Goal: Task Accomplishment & Management: Manage account settings

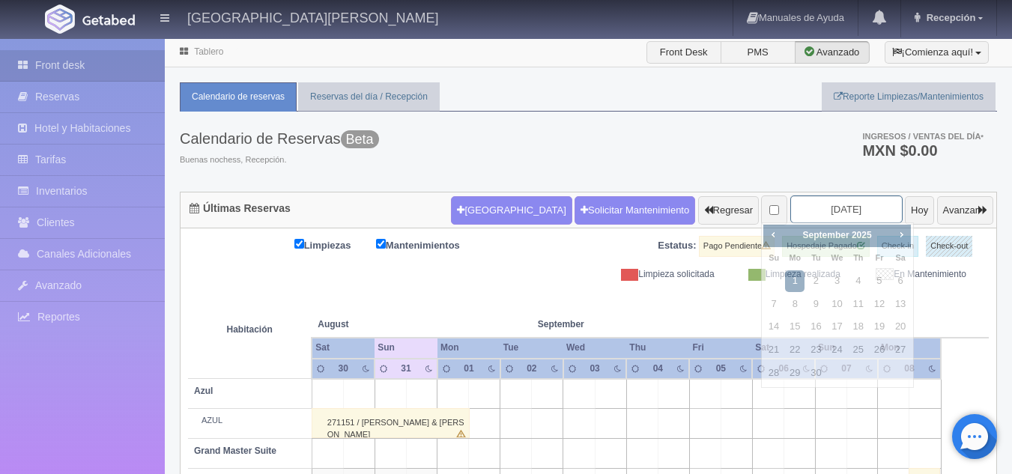
click at [802, 209] on input "2025-09-01" at bounding box center [846, 209] width 112 height 28
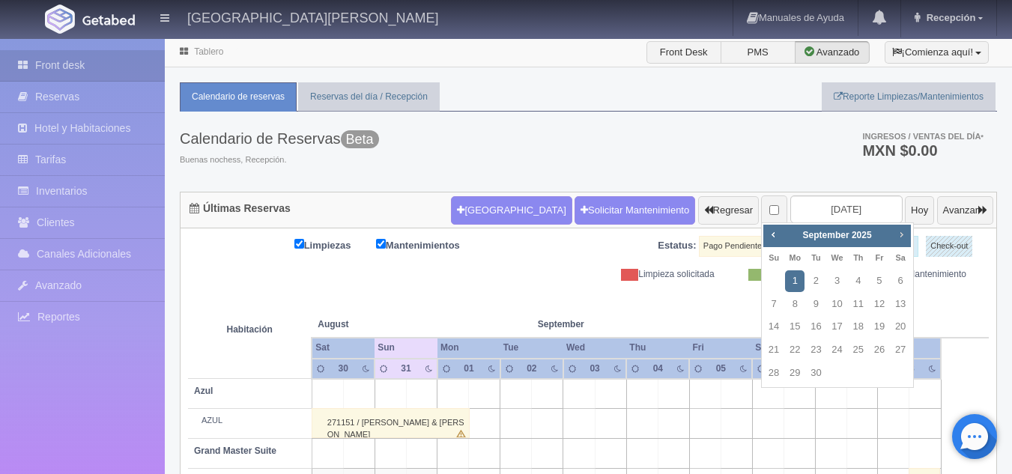
click at [901, 237] on span "Next" at bounding box center [901, 234] width 12 height 12
click at [775, 303] on link "2" at bounding box center [773, 305] width 19 height 22
type input "[DATE]"
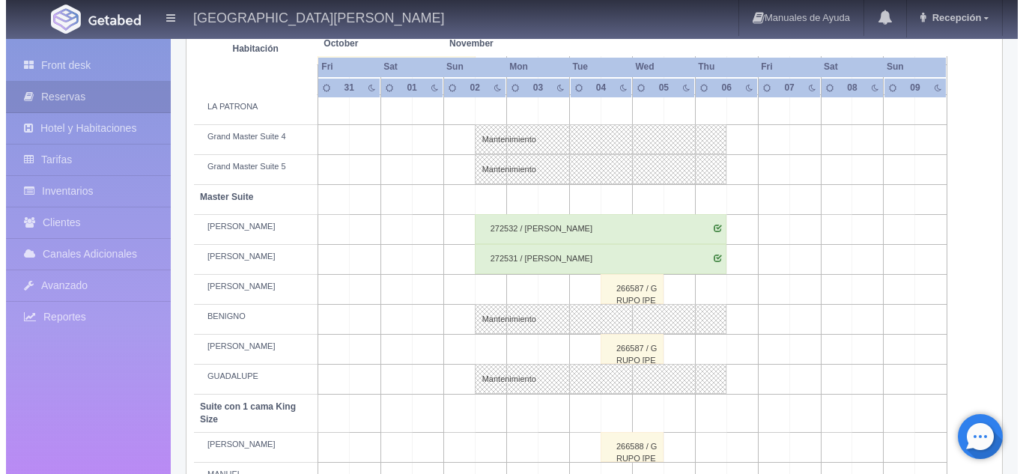
scroll to position [495, 0]
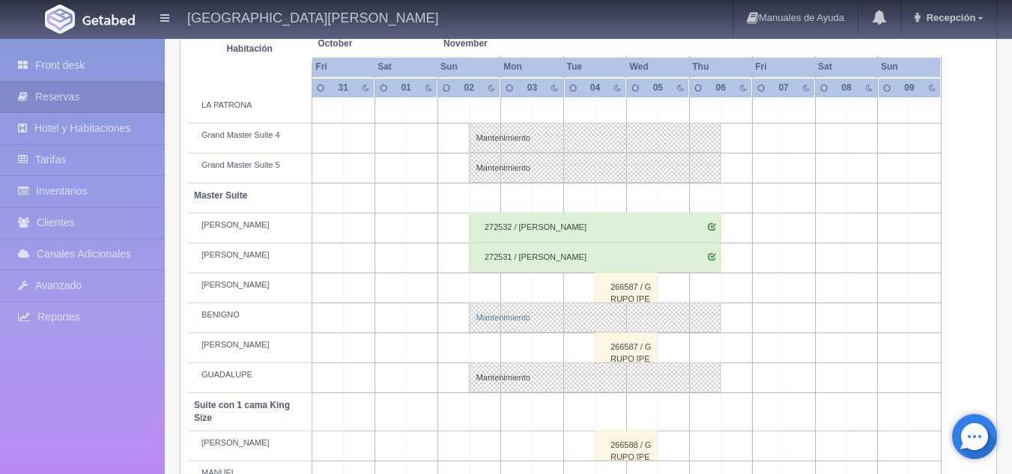
click at [505, 318] on link "Mantenimiento" at bounding box center [595, 318] width 252 height 30
select select "Mantenimiento"
select select "1894_BENIGNO"
type input "02-11-2025"
type input "06-11-2025"
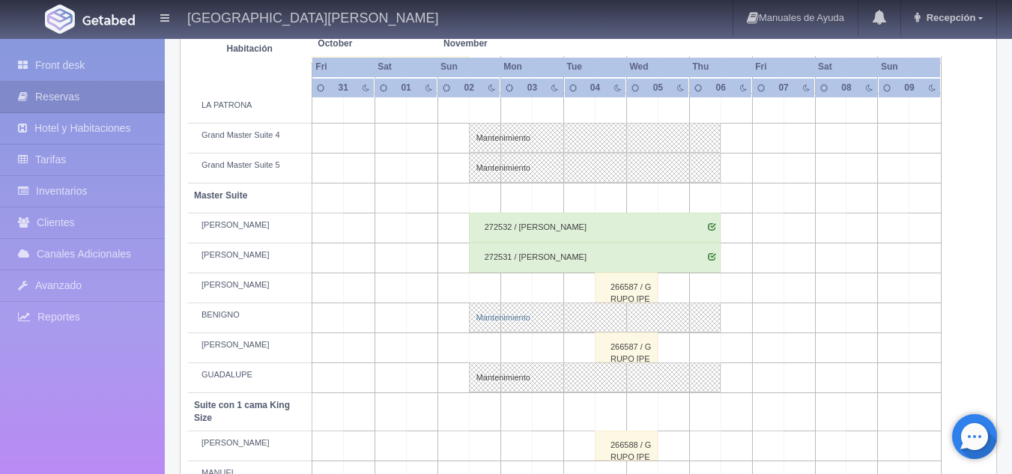
type textarea "BLOQUEO MB - 22/08/25 SUSANA BARTYZAL DELTA AIRLINES"
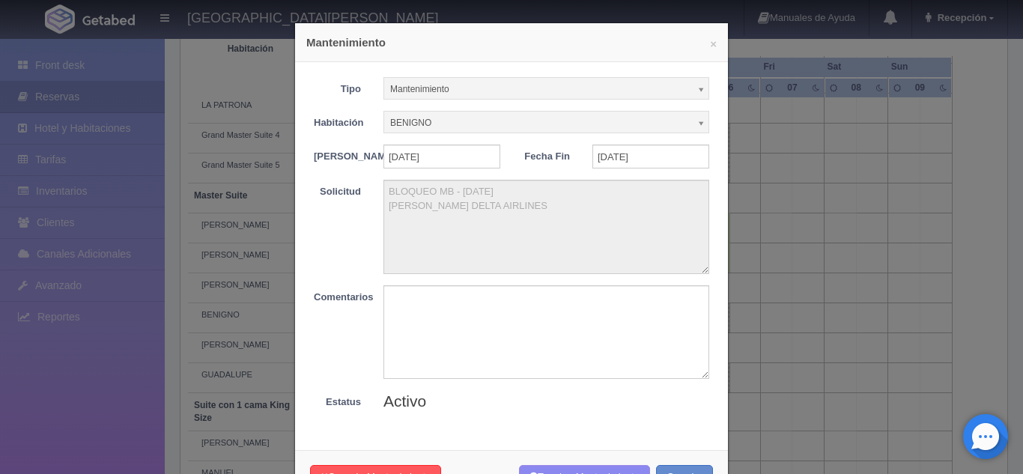
scroll to position [62, 0]
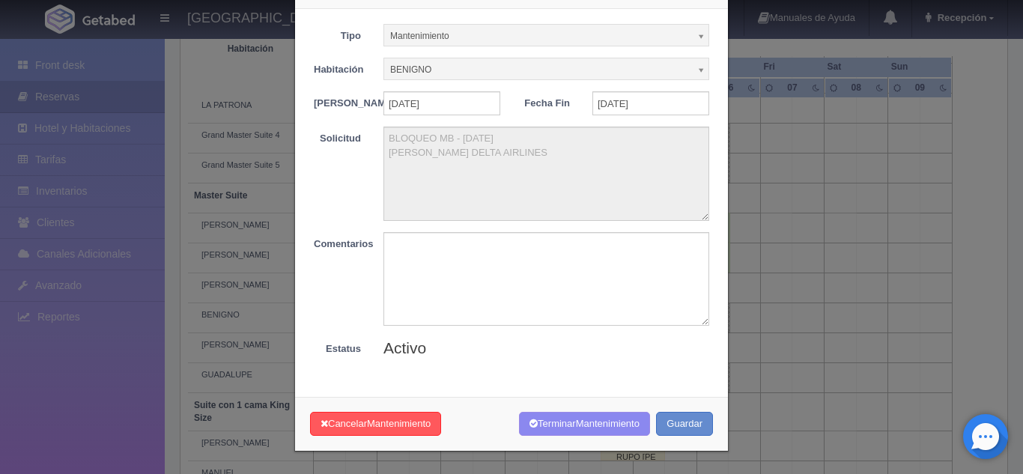
click at [799, 388] on div "× Mantenimiento Tipo Mantenimiento Limpieza Mantenimiento Habitación BENIGNO Si…" at bounding box center [511, 237] width 1023 height 474
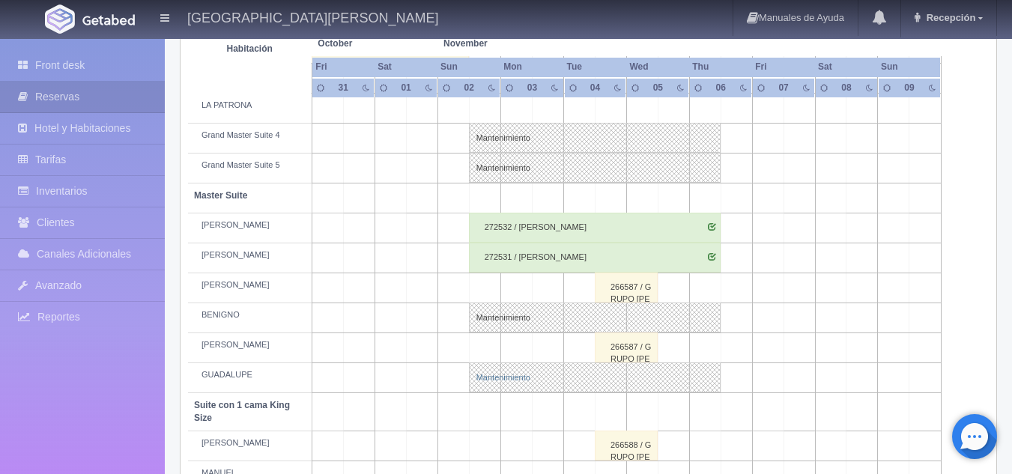
click at [536, 375] on link "Mantenimiento" at bounding box center [595, 377] width 252 height 30
select select "1894_GUADALUPE"
type textarea "BLOQUEO MB - 22/08/25 SUSANA BARTYZAL DELTA AIRLINES"
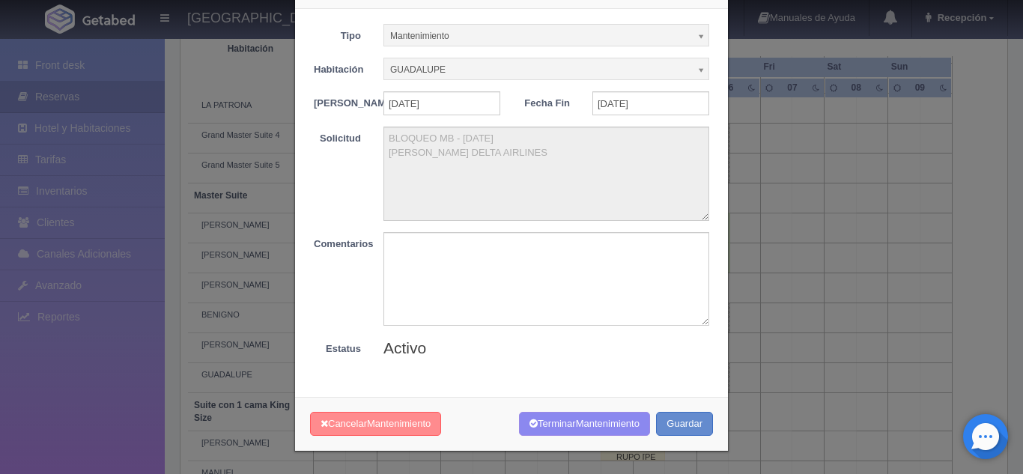
click at [364, 422] on button "Cancelar Mantenimiento" at bounding box center [375, 424] width 131 height 25
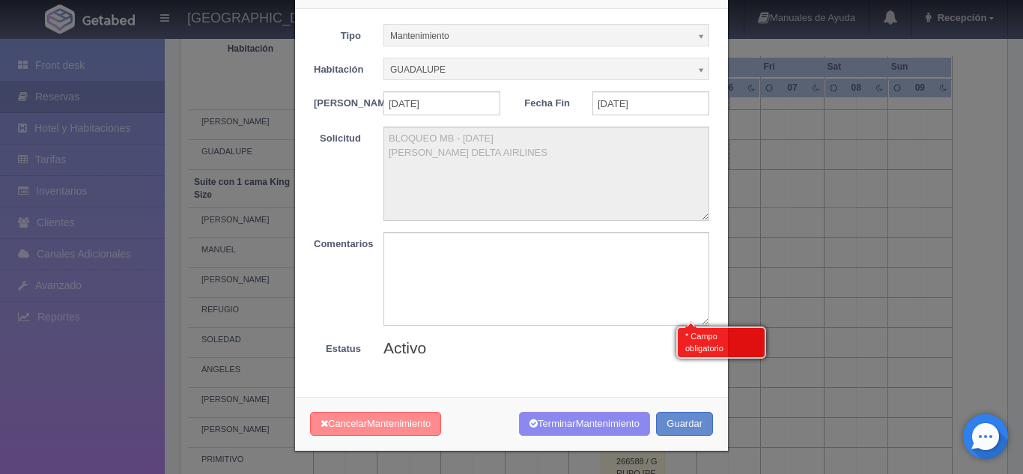
scroll to position [727, 0]
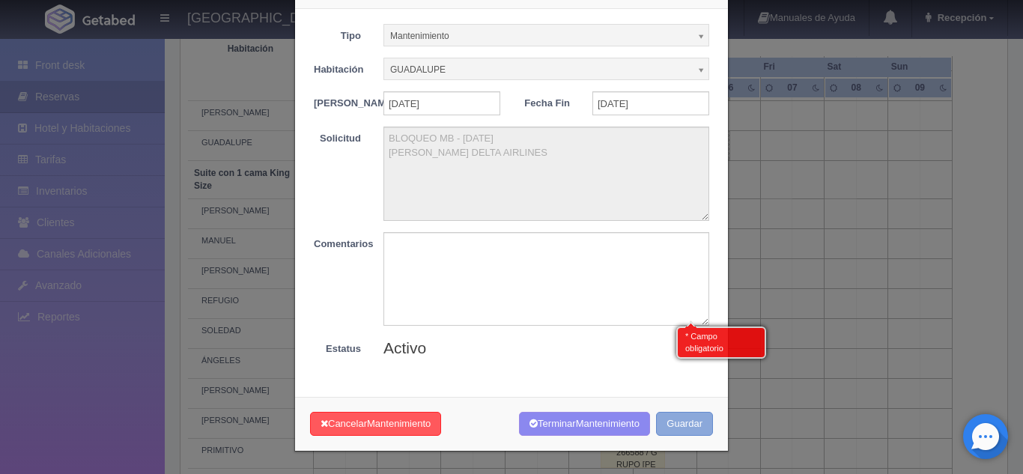
click at [672, 429] on button "Guardar" at bounding box center [684, 424] width 57 height 25
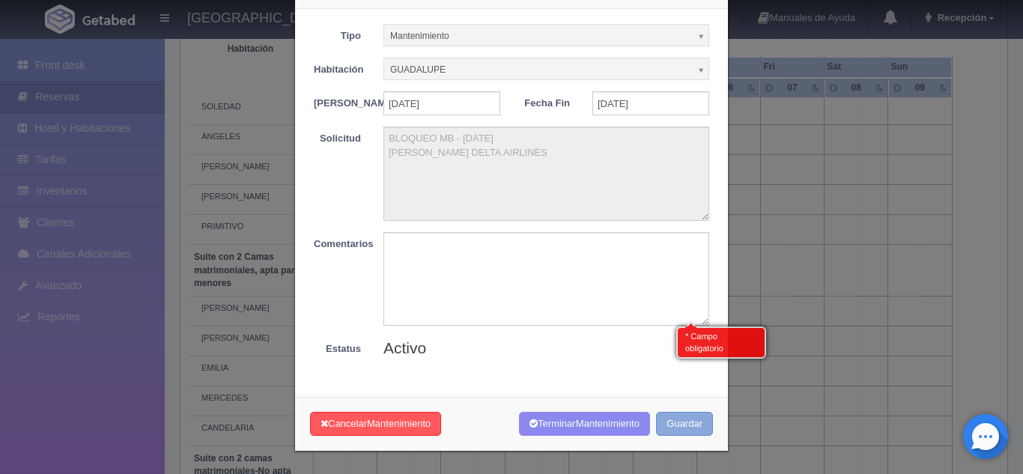
scroll to position [959, 0]
click at [682, 427] on button "Guardar" at bounding box center [684, 424] width 57 height 25
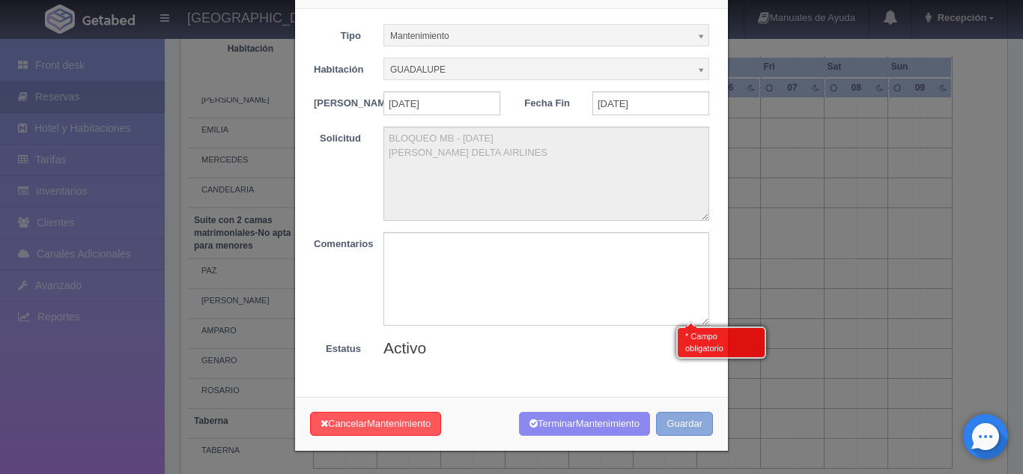
scroll to position [1192, 0]
click at [452, 255] on textarea at bounding box center [546, 279] width 326 height 94
type textarea "Desbloqueo de Habitacion"
click at [681, 423] on button "Guardar" at bounding box center [684, 424] width 57 height 25
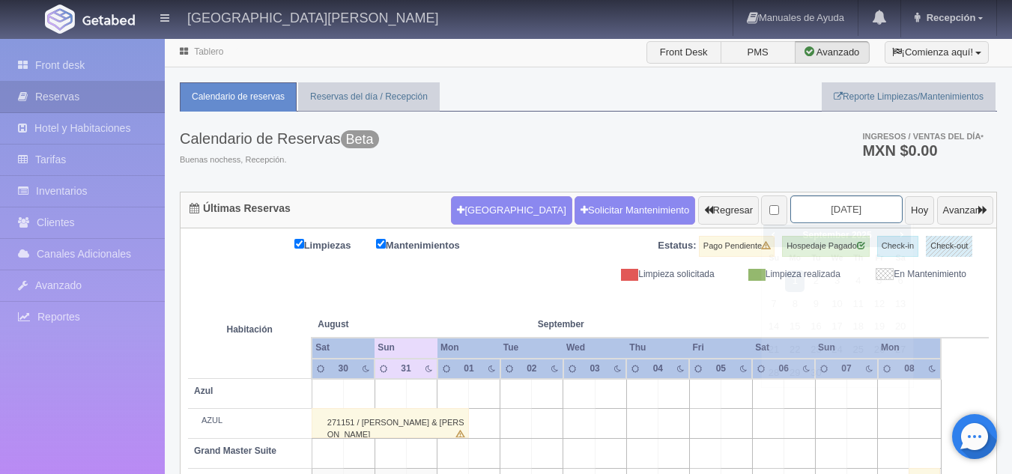
click at [815, 200] on input "2025-09-01" at bounding box center [846, 209] width 112 height 28
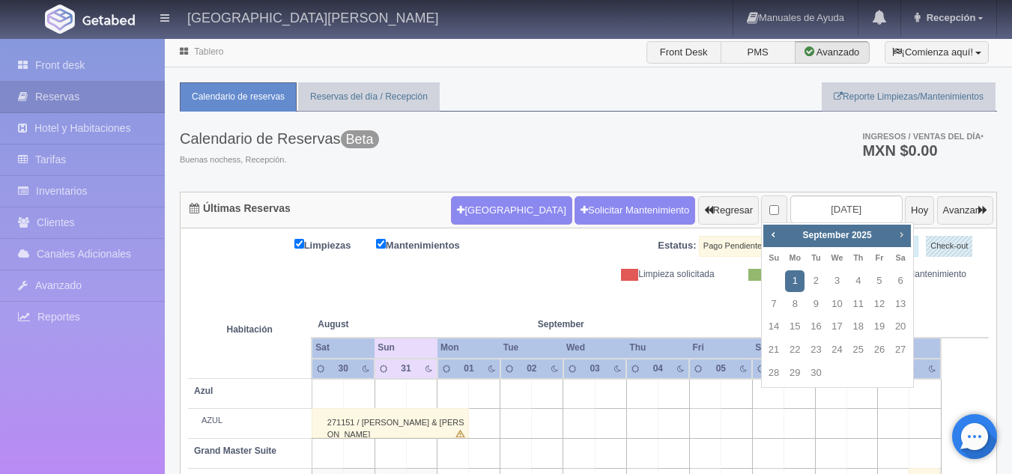
click at [898, 231] on span "Next" at bounding box center [901, 234] width 12 height 12
click at [773, 302] on link "2" at bounding box center [773, 305] width 19 height 22
type input "[DATE]"
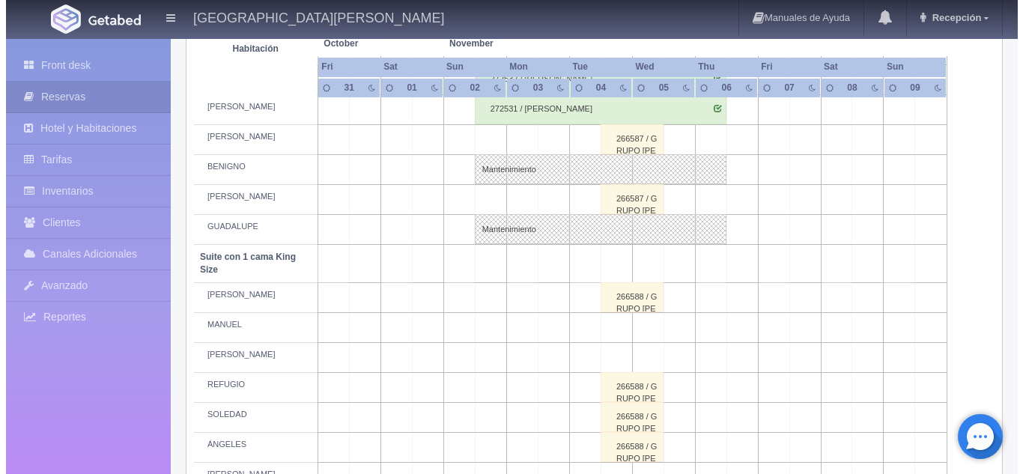
scroll to position [547, 0]
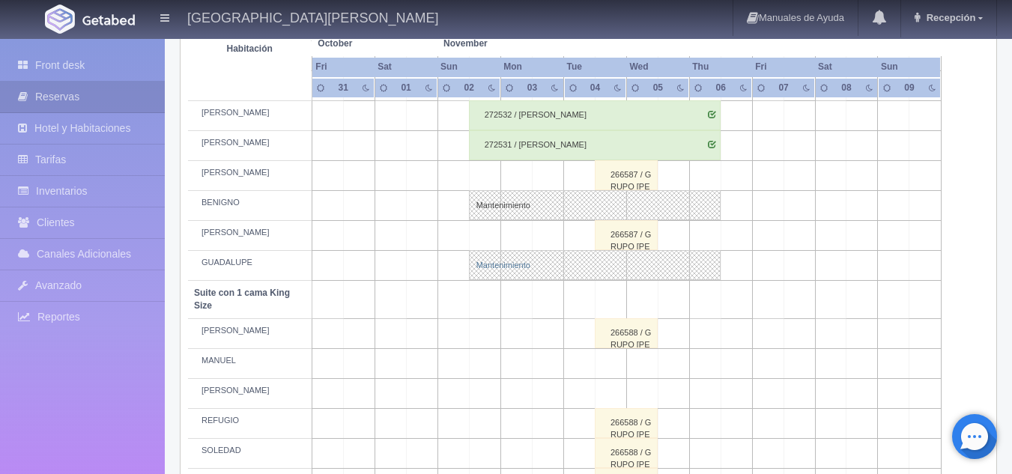
click at [521, 264] on link "Mantenimiento" at bounding box center [595, 265] width 252 height 30
select select "Mantenimiento"
select select "1894_GUADALUPE"
type input "02-11-2025"
type input "06-11-2025"
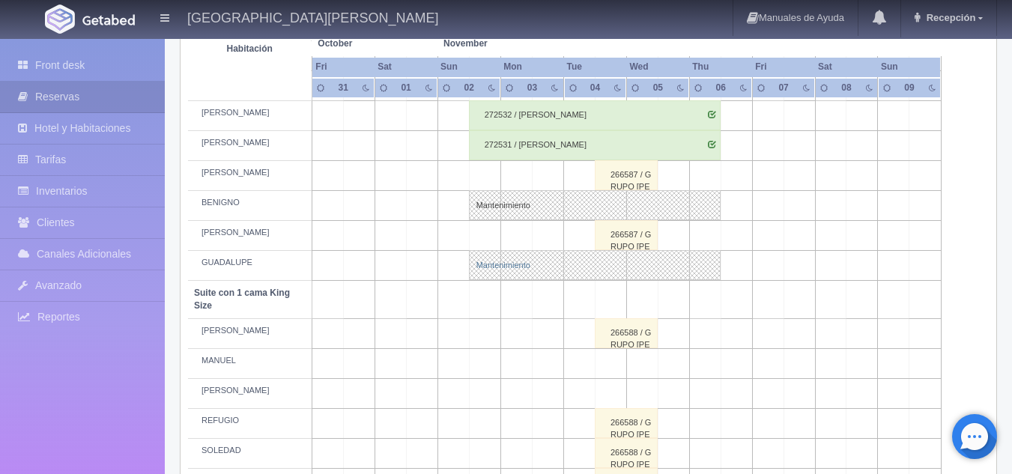
type textarea "BLOQUEO MB - 22/08/25 SUSANA BARTYZAL DELTA AIRLINES"
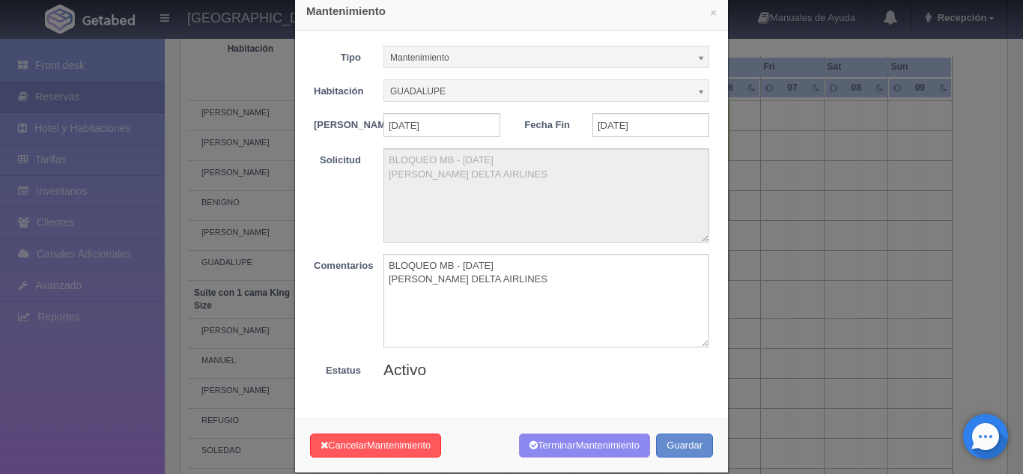
scroll to position [31, 0]
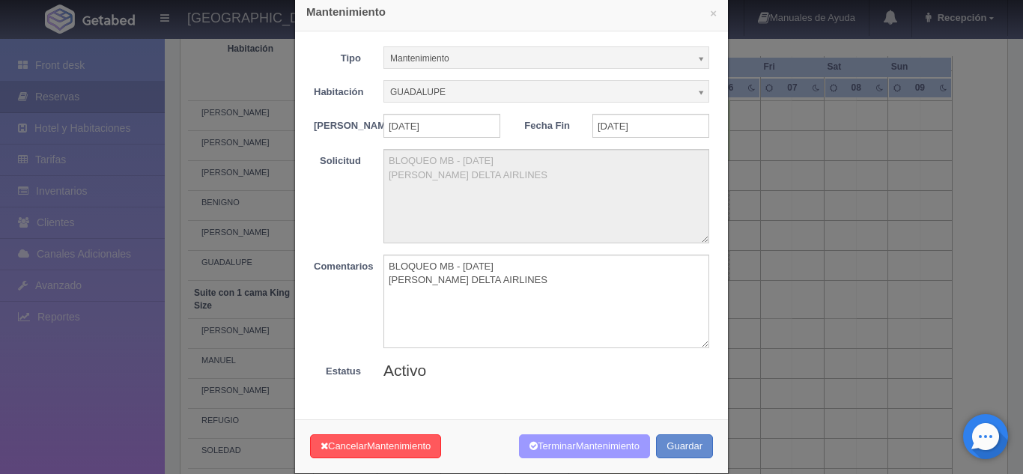
click at [581, 451] on span "Mantenimiento" at bounding box center [608, 445] width 64 height 11
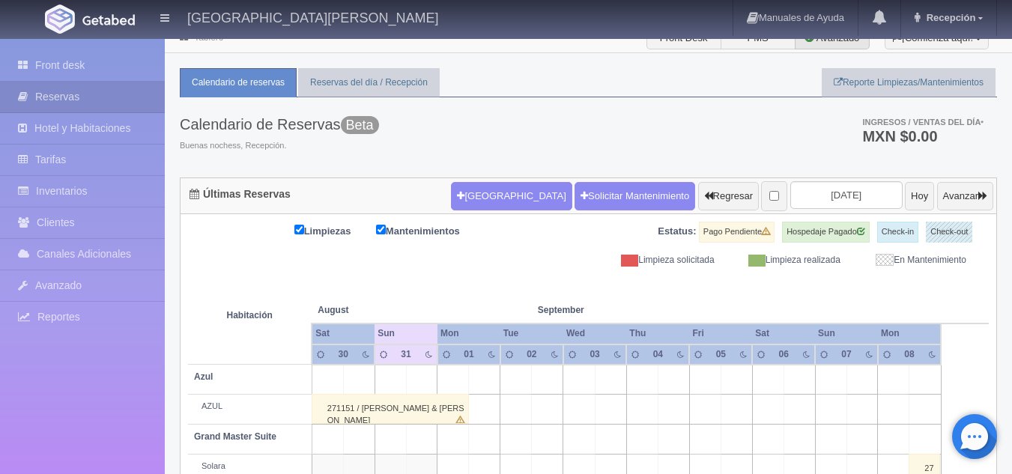
scroll to position [15, 0]
click at [809, 192] on input "[DATE]" at bounding box center [846, 194] width 112 height 28
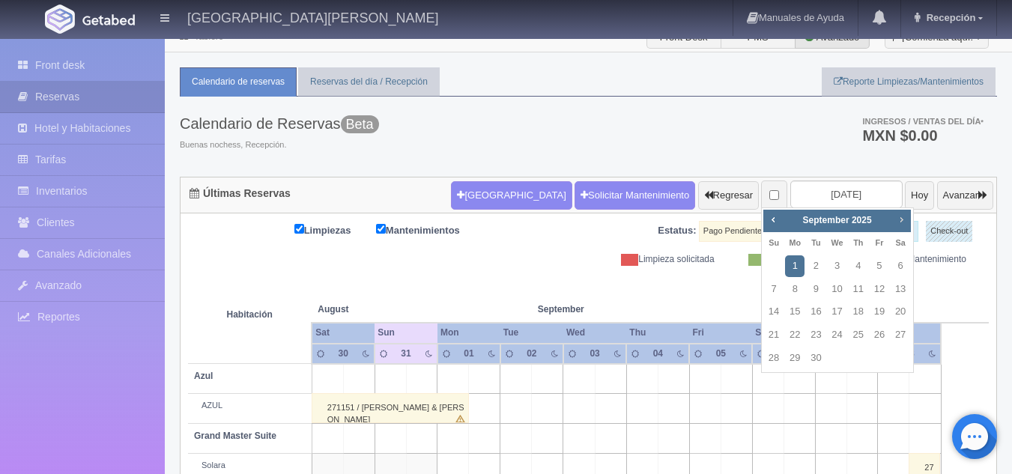
click at [897, 227] on link "Next" at bounding box center [902, 219] width 16 height 16
click at [771, 288] on link "2" at bounding box center [773, 290] width 19 height 22
type input "[DATE]"
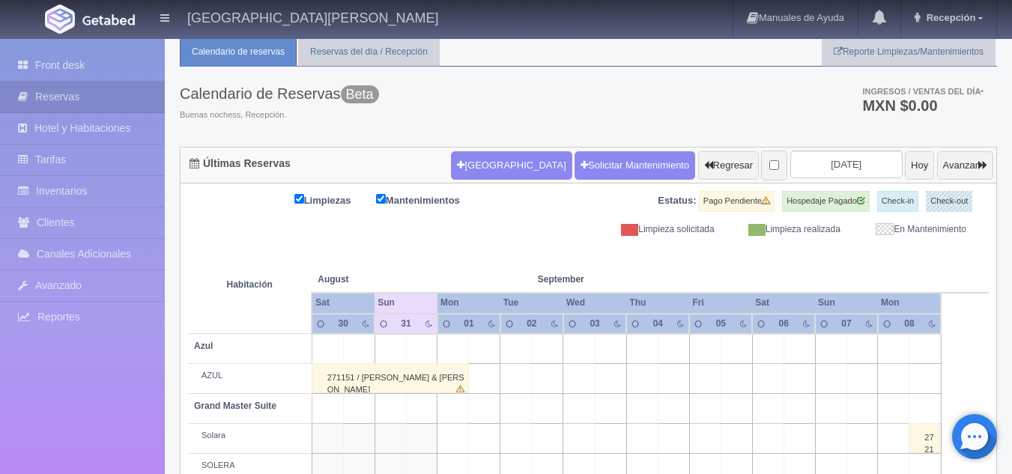
scroll to position [47, 0]
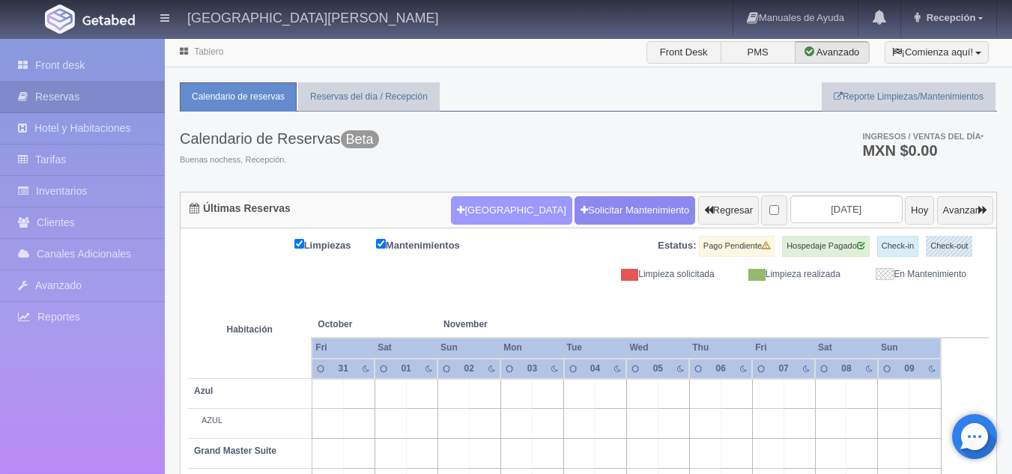
click at [494, 220] on button "[GEOGRAPHIC_DATA]" at bounding box center [511, 210] width 121 height 28
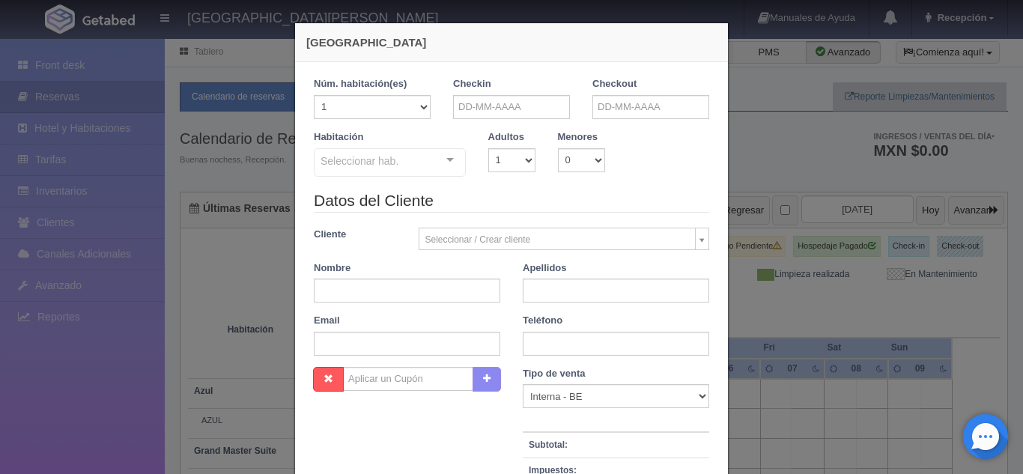
checkbox input "false"
click at [532, 103] on input "text" at bounding box center [511, 107] width 117 height 24
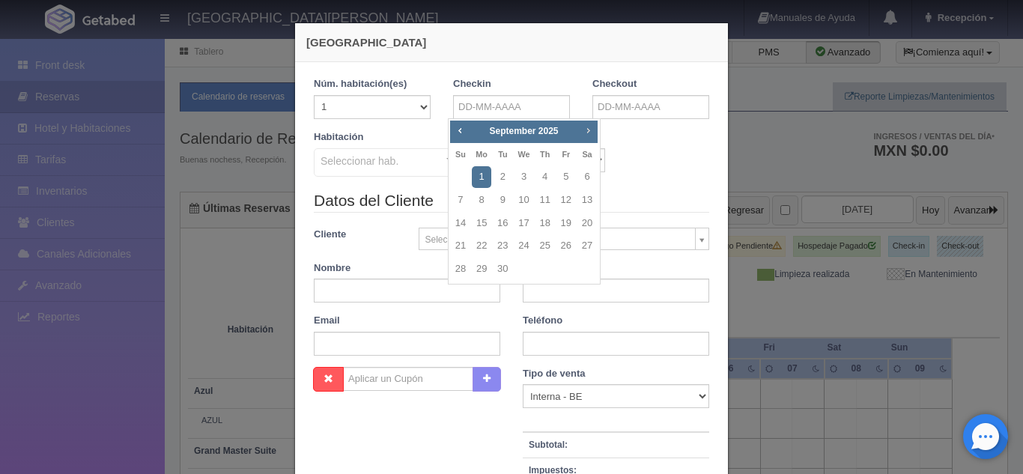
click at [583, 132] on span "Next" at bounding box center [588, 130] width 12 height 12
click at [458, 197] on link "2" at bounding box center [460, 200] width 19 height 22
type input "02-11-2025"
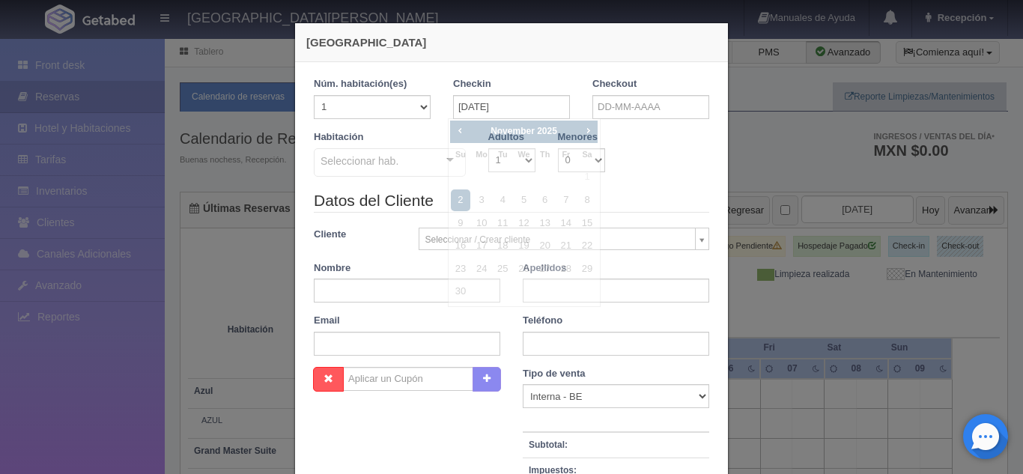
checkbox input "false"
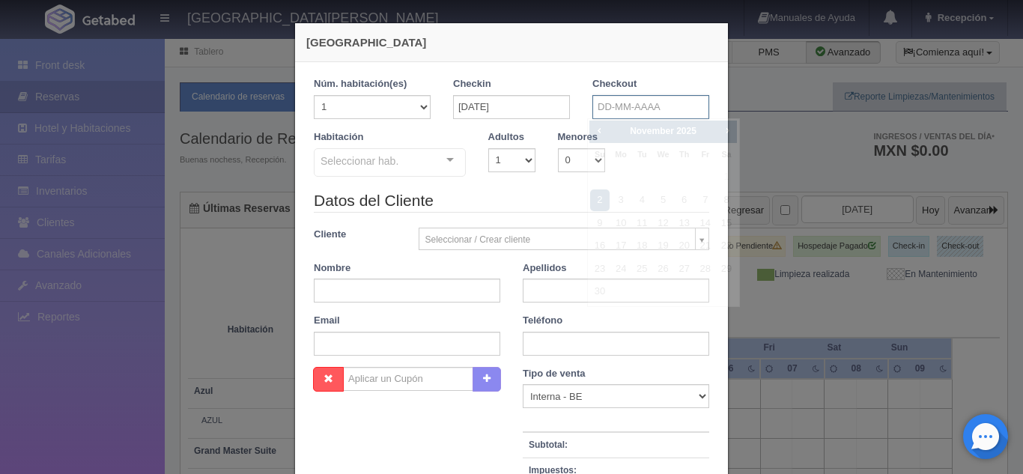
click at [648, 109] on input "text" at bounding box center [650, 107] width 117 height 24
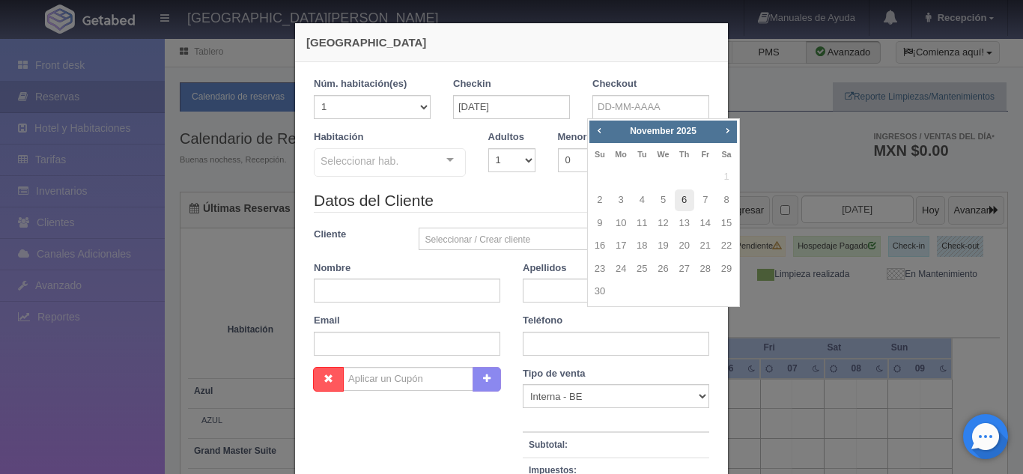
click at [687, 201] on link "6" at bounding box center [684, 200] width 19 height 22
type input "[DATE]"
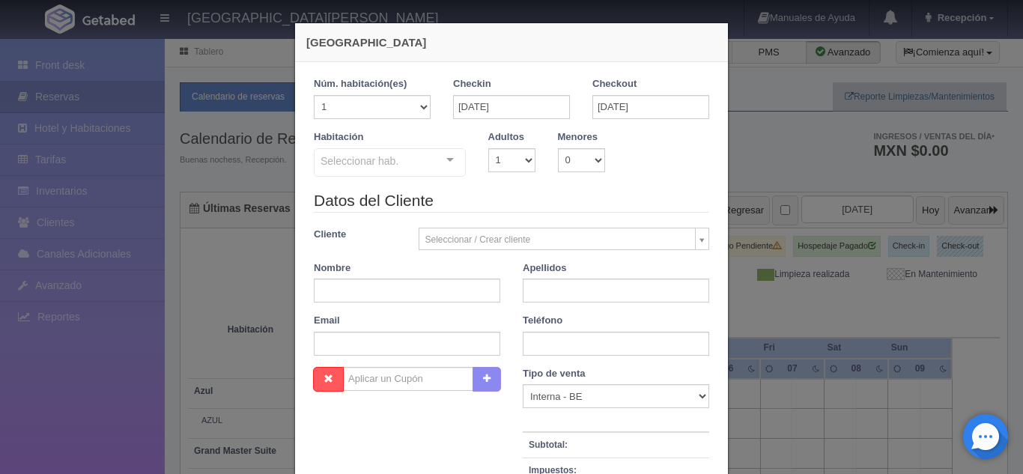
click at [446, 166] on div "Seleccionar hab. Suite con 2 camas matrimoniales-No apta para menores Suite con…" at bounding box center [390, 163] width 152 height 30
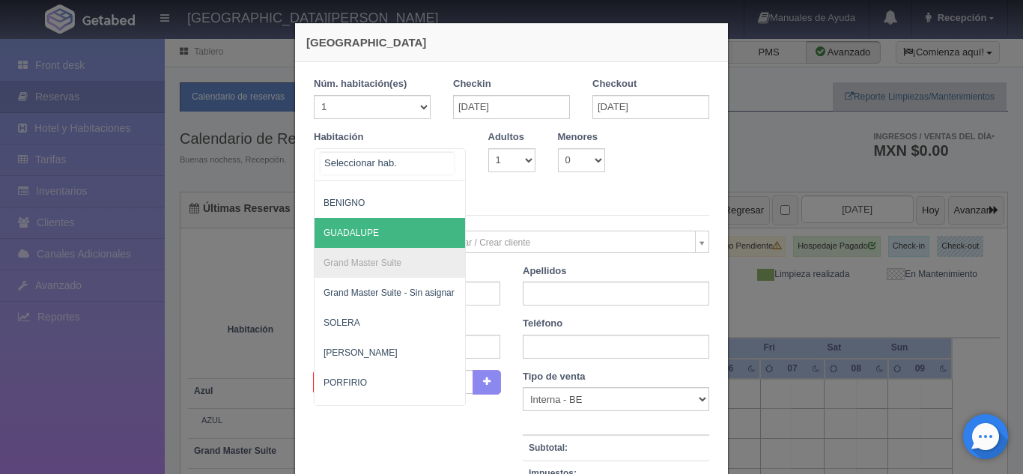
scroll to position [145, 0]
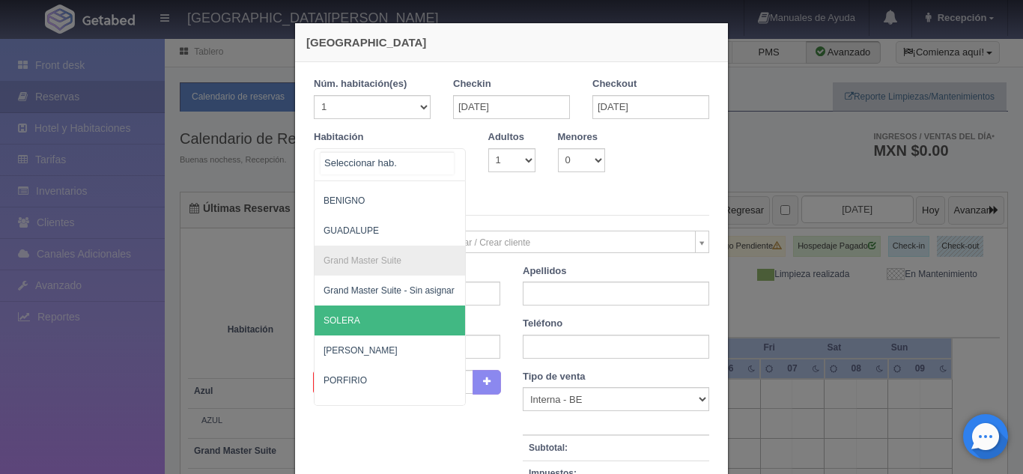
click at [353, 315] on span "SOLERA" at bounding box center [342, 320] width 37 height 10
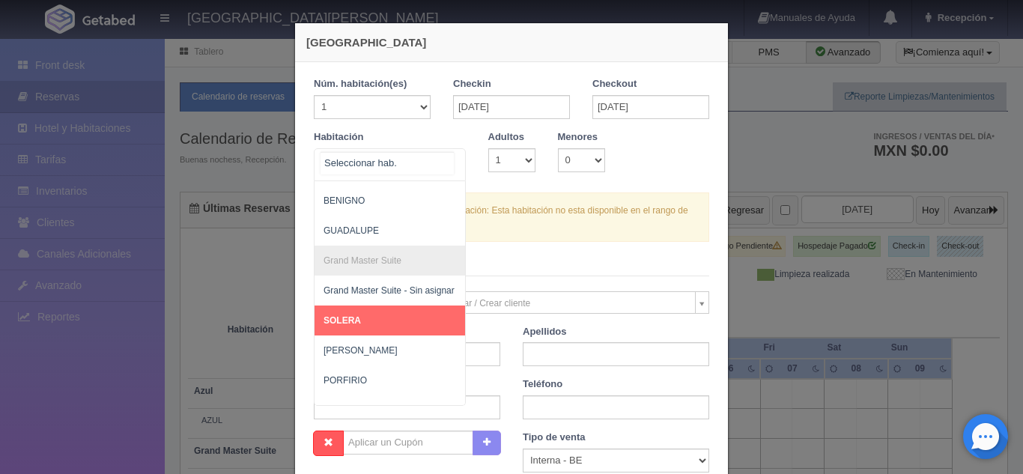
click at [443, 161] on div "Suite con 2 camas matrimoniales-No apta para menores Suite con 2 camas matrimon…" at bounding box center [390, 164] width 152 height 33
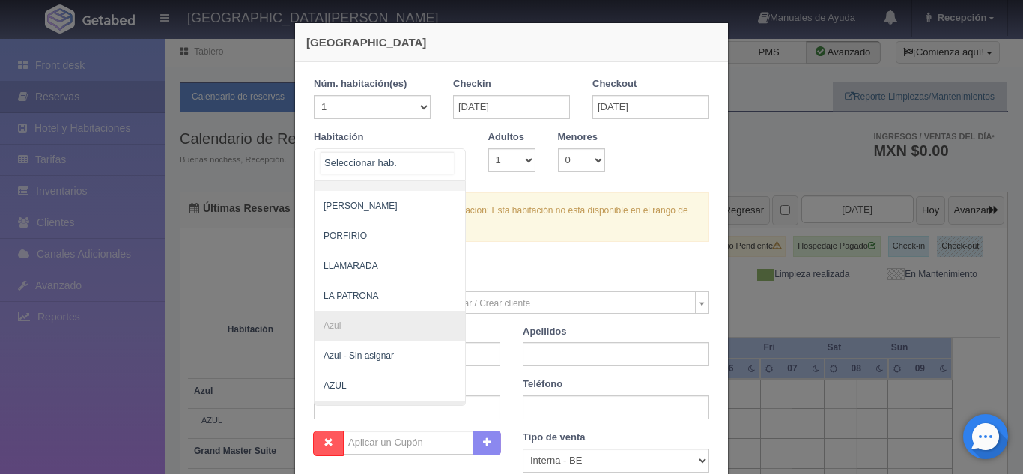
scroll to position [293, 0]
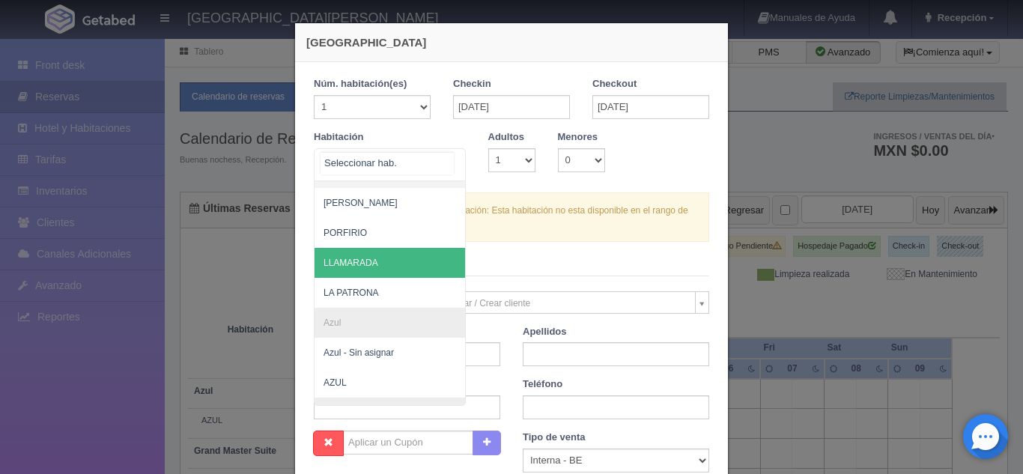
click at [367, 261] on span "LLAMARADA" at bounding box center [351, 263] width 55 height 10
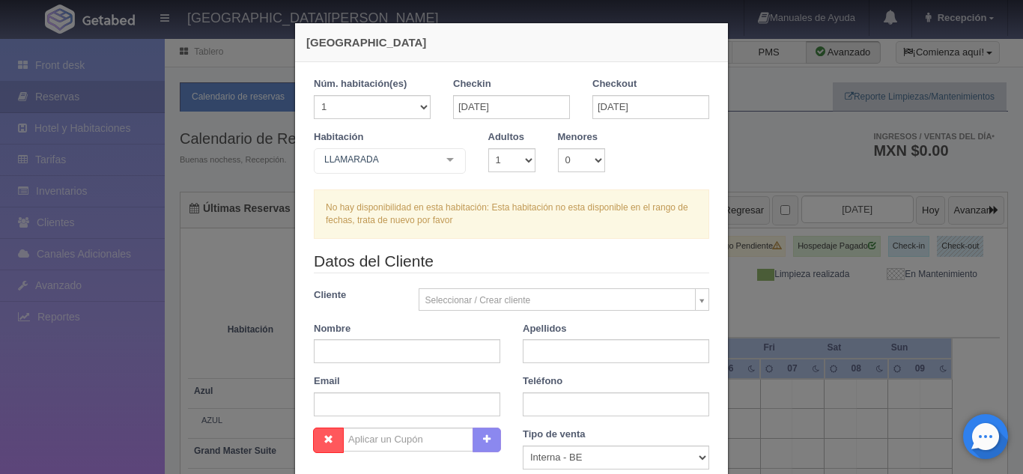
checkbox input "false"
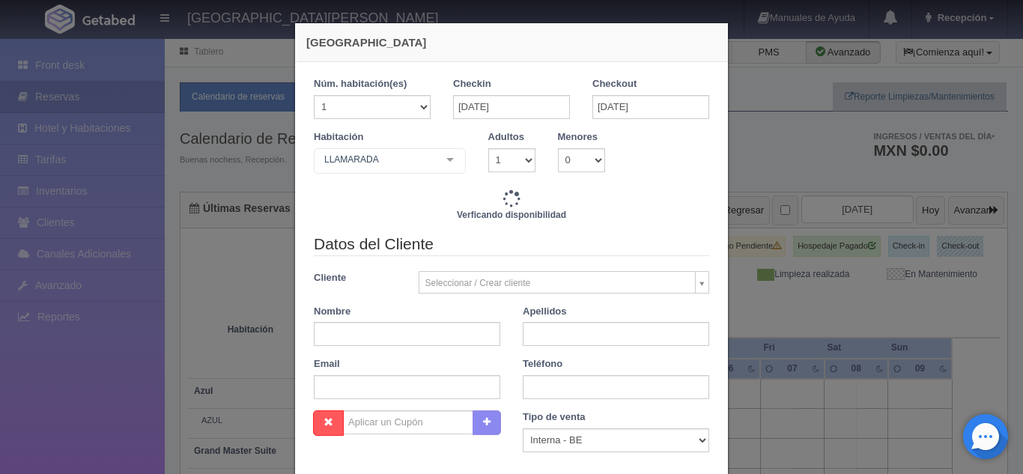
type input "22480.00"
checkbox input "false"
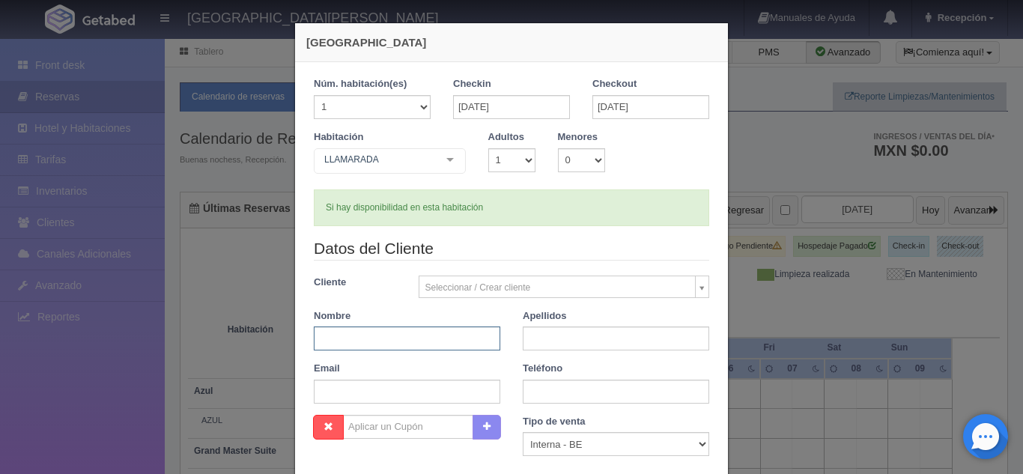
click at [437, 340] on input "text" at bounding box center [407, 339] width 186 height 24
type input "Susan"
click at [547, 343] on input "text" at bounding box center [616, 339] width 186 height 24
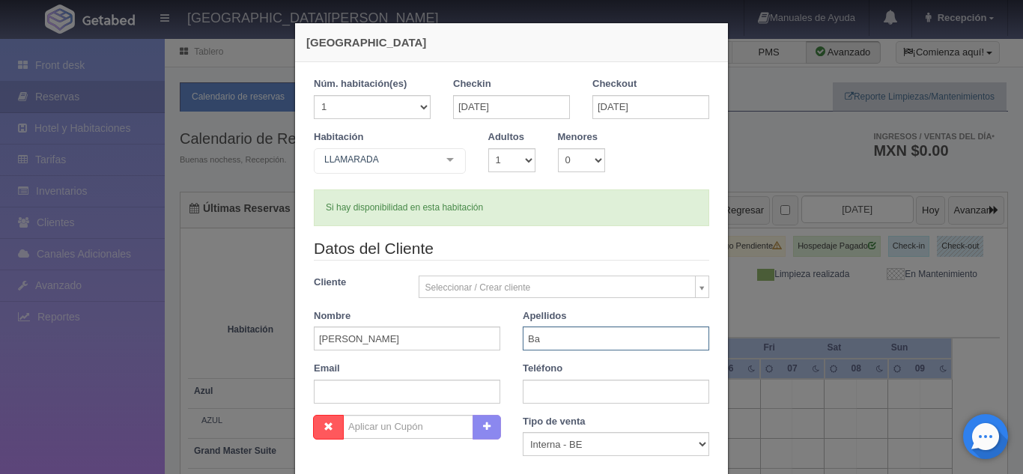
type input "B"
type input "BARTIZAL"
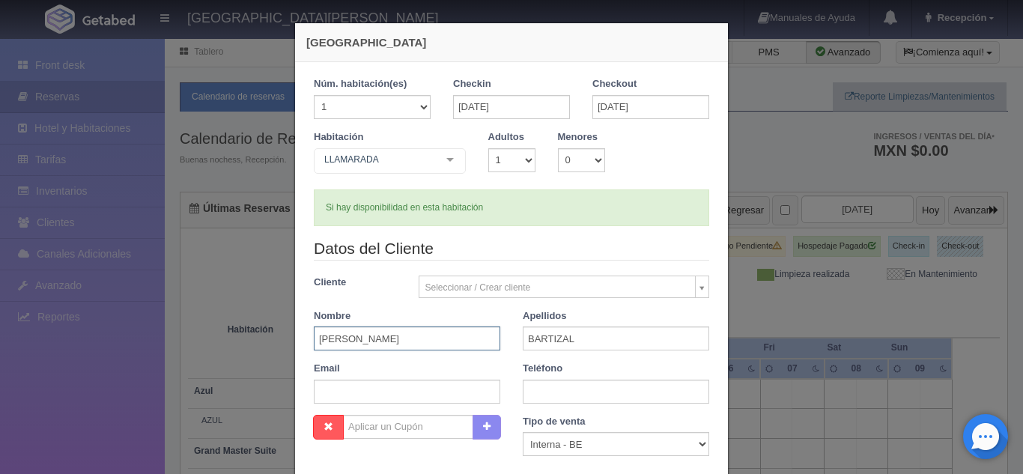
click at [469, 339] on input "Susan" at bounding box center [407, 339] width 186 height 24
type input "S"
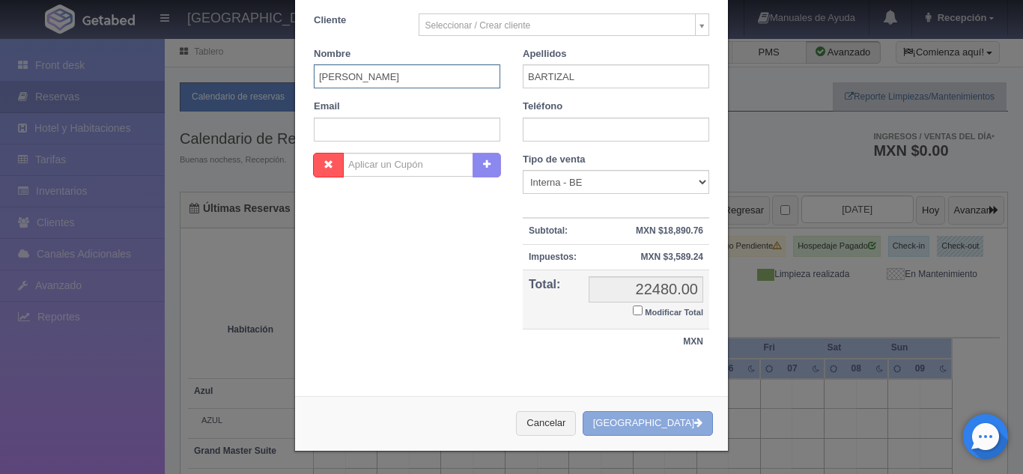
type input "SUSAN"
click at [641, 420] on button "[GEOGRAPHIC_DATA]" at bounding box center [648, 423] width 130 height 25
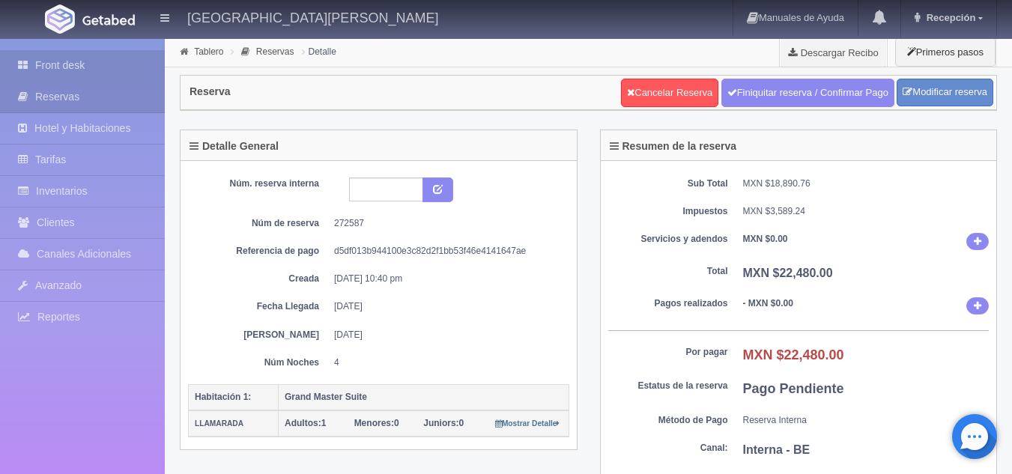
click at [92, 62] on link "Front desk" at bounding box center [82, 65] width 165 height 31
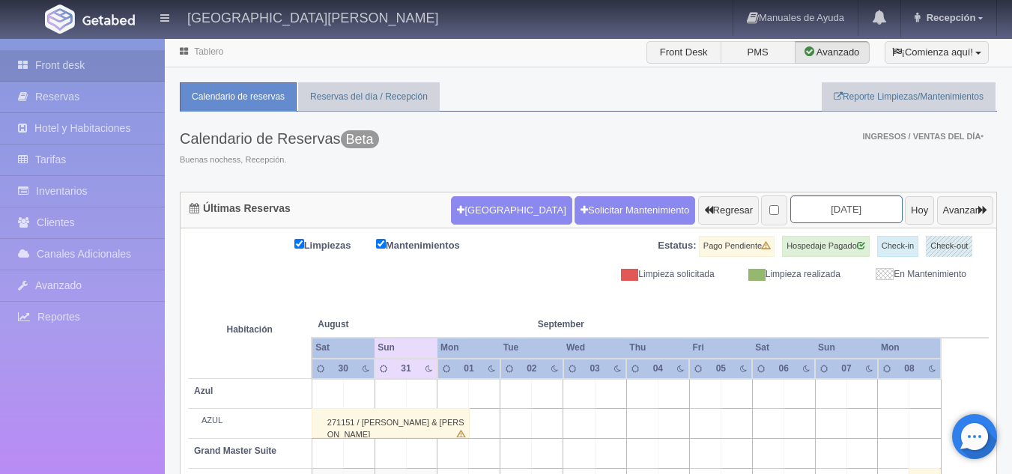
click at [800, 206] on input "[DATE]" at bounding box center [846, 209] width 112 height 28
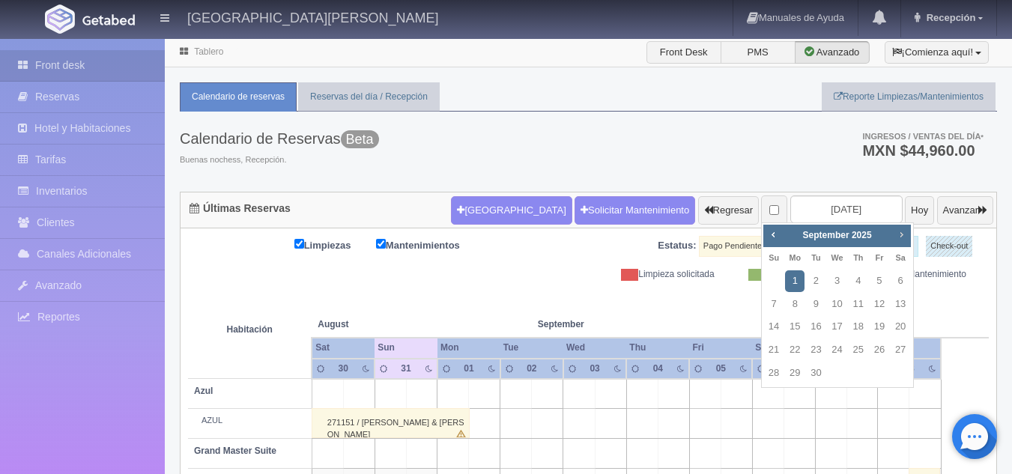
click at [905, 235] on span "Next" at bounding box center [901, 234] width 12 height 12
click at [772, 300] on link "2" at bounding box center [773, 305] width 19 height 22
type input "[DATE]"
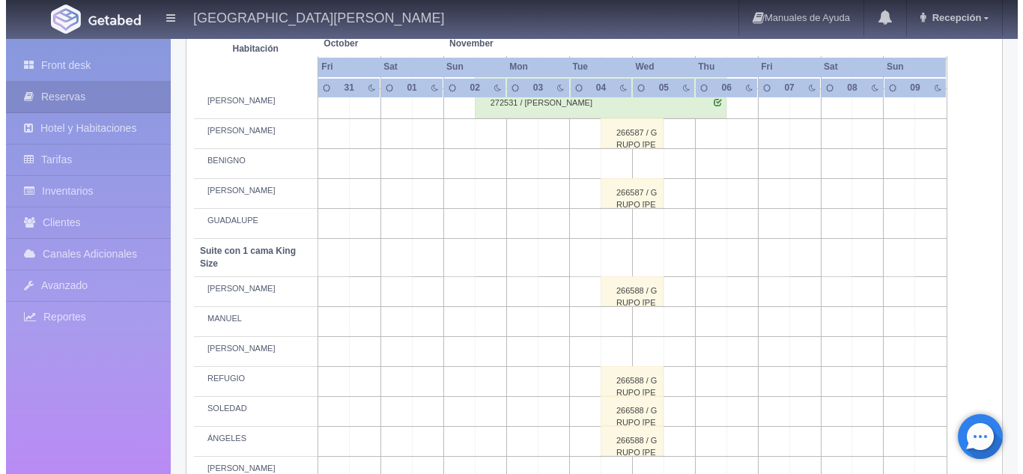
scroll to position [587, 0]
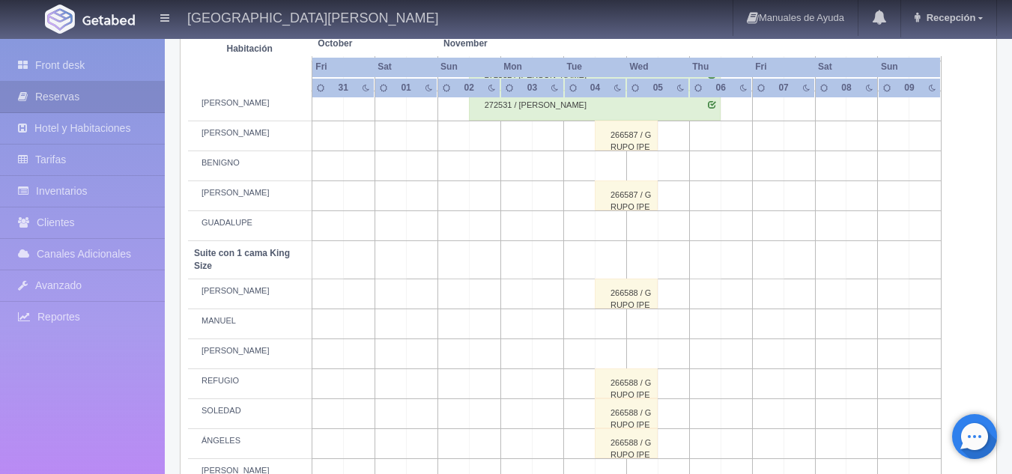
click at [488, 228] on td at bounding box center [484, 226] width 31 height 30
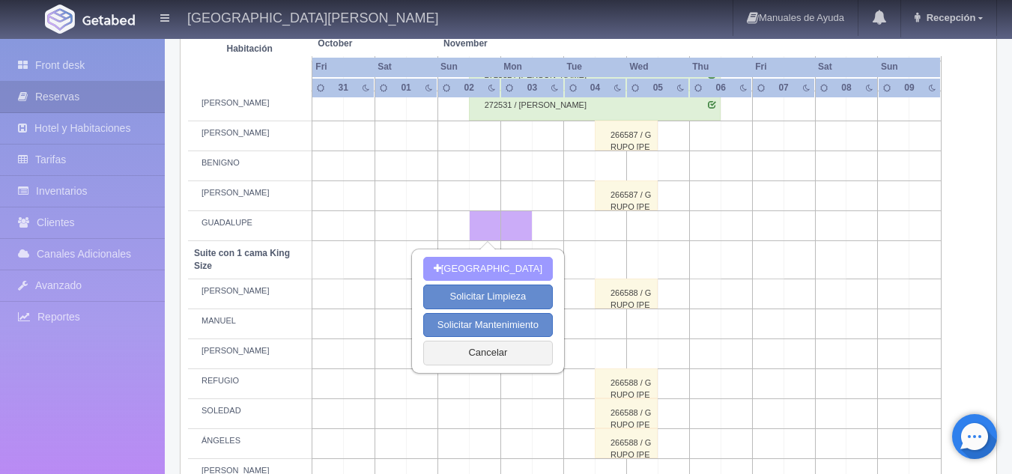
click at [501, 274] on button "[GEOGRAPHIC_DATA]" at bounding box center [488, 269] width 130 height 25
type input "[DATE]"
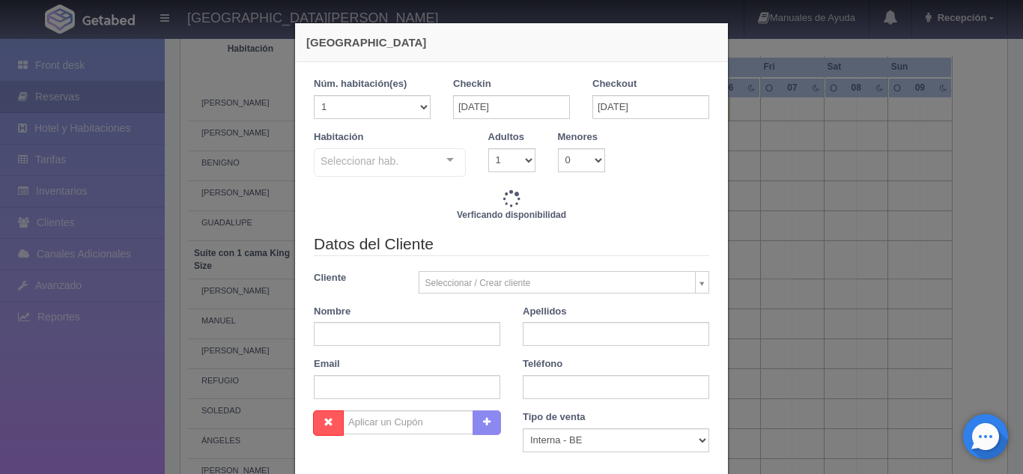
checkbox input "false"
type input "4700.00"
checkbox input "false"
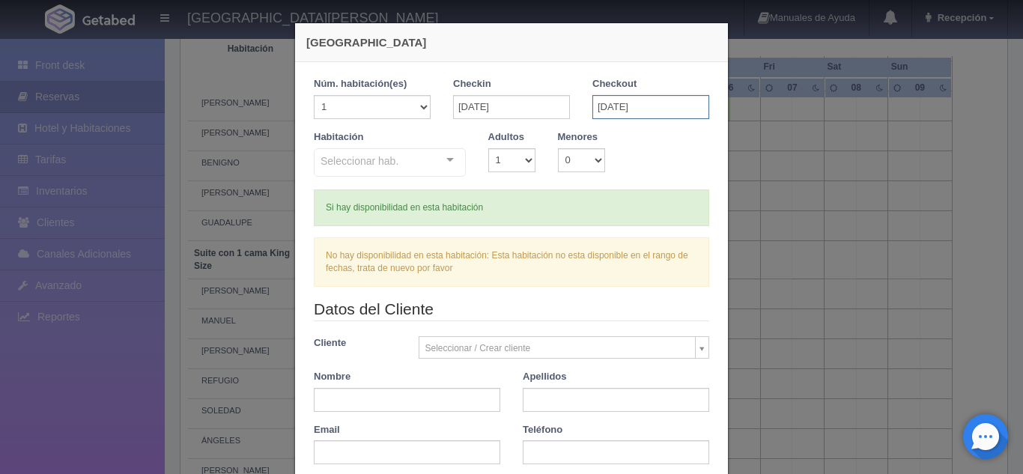
click at [629, 105] on input "03-11-2025" at bounding box center [650, 107] width 117 height 24
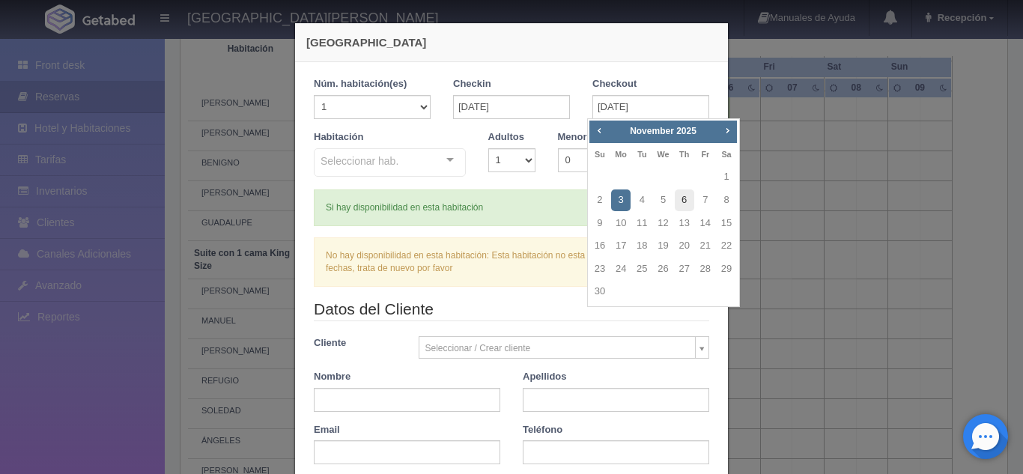
click at [686, 195] on link "6" at bounding box center [684, 200] width 19 height 22
type input "[DATE]"
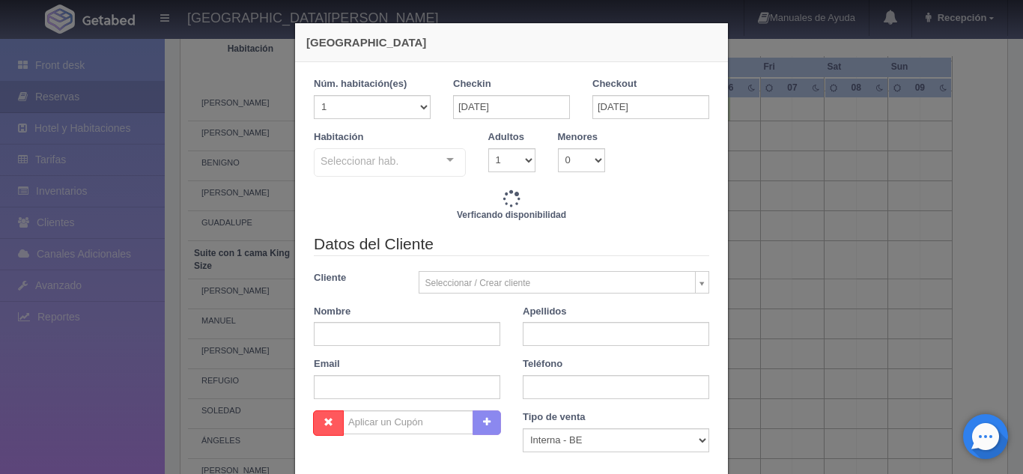
checkbox input "false"
type input "18800.00"
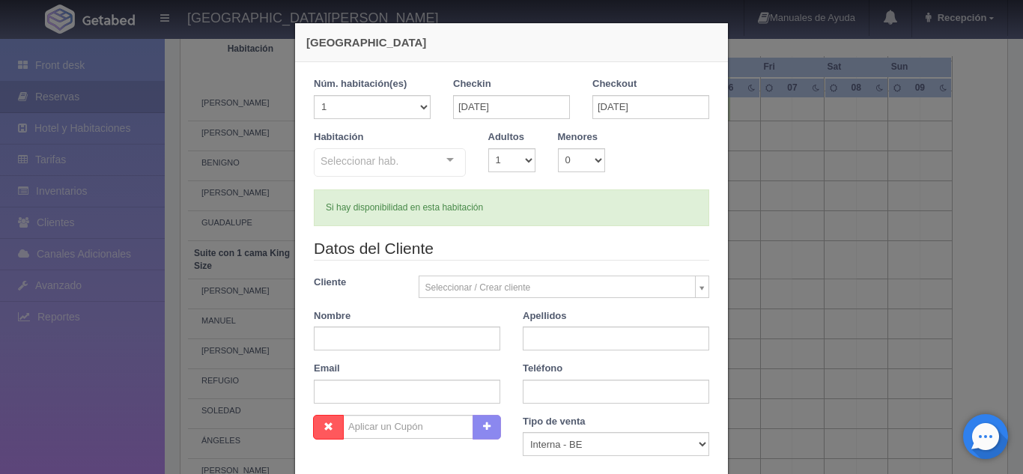
checkbox input "false"
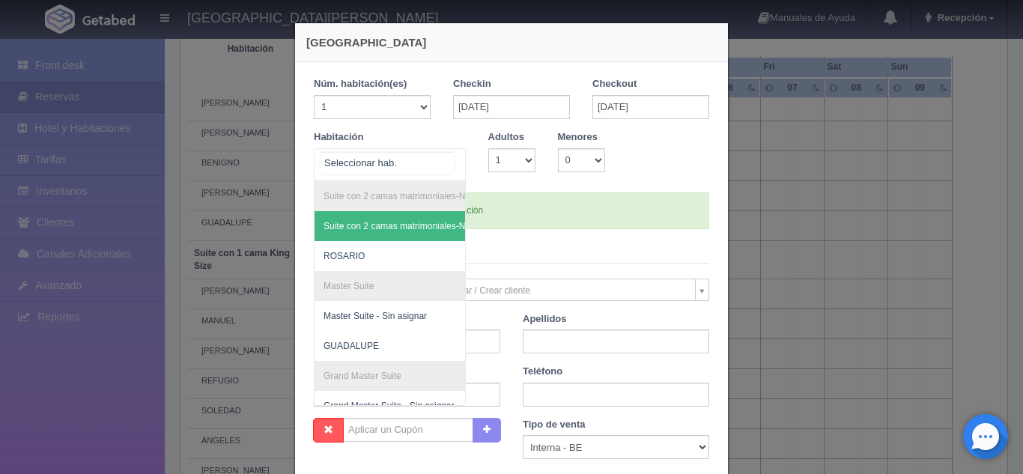
click at [443, 163] on div "Suite con 2 camas matrimoniales-No apta para menores Suite con 2 camas matrimon…" at bounding box center [390, 164] width 152 height 33
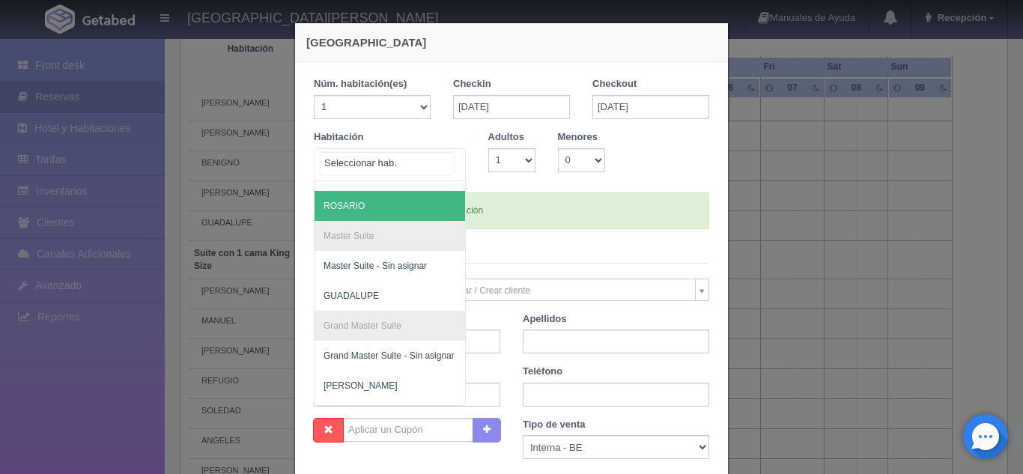
scroll to position [52, 0]
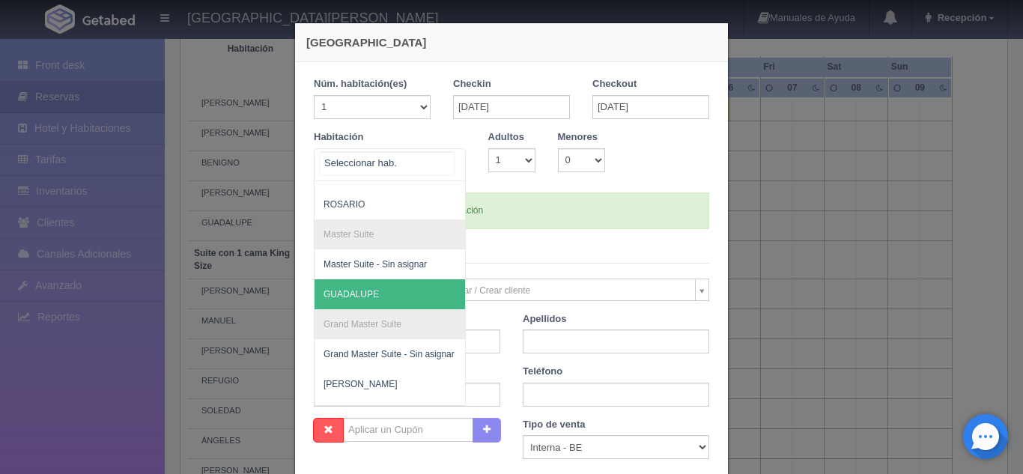
click at [369, 291] on span "GUADALUPE" at bounding box center [351, 294] width 55 height 10
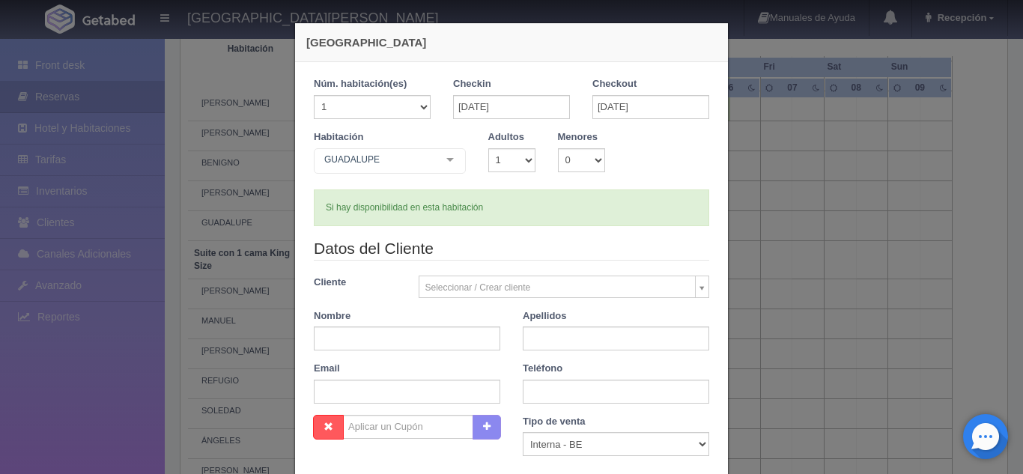
checkbox input "false"
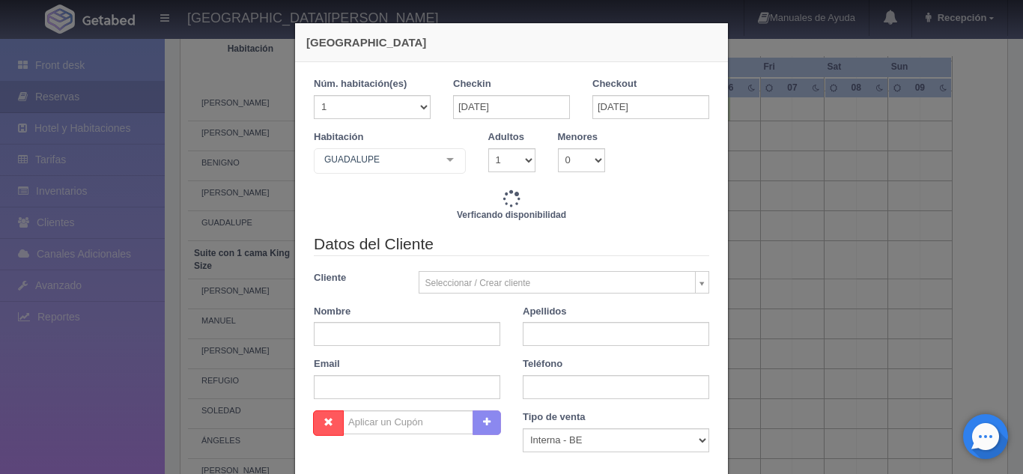
type input "18800.00"
checkbox input "false"
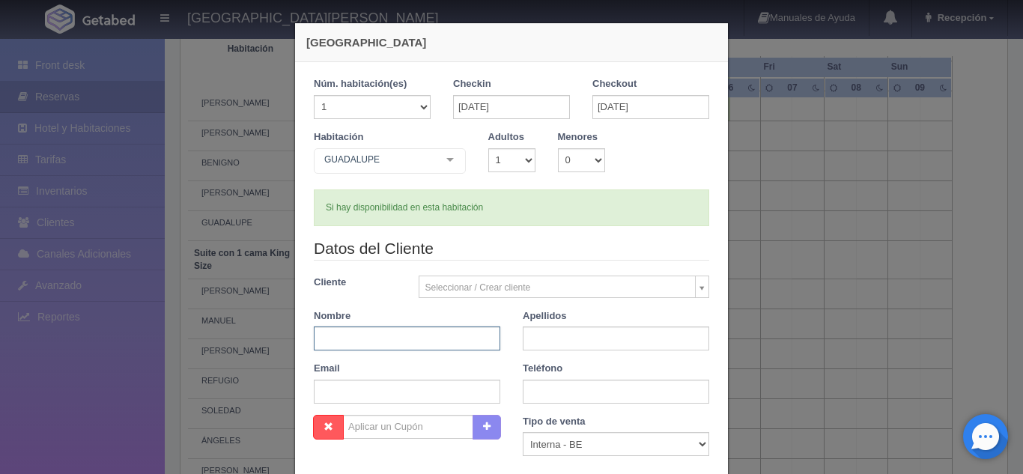
click at [443, 334] on input "text" at bounding box center [407, 339] width 186 height 24
type input "SUSAN"
click at [576, 345] on input "text" at bounding box center [616, 339] width 186 height 24
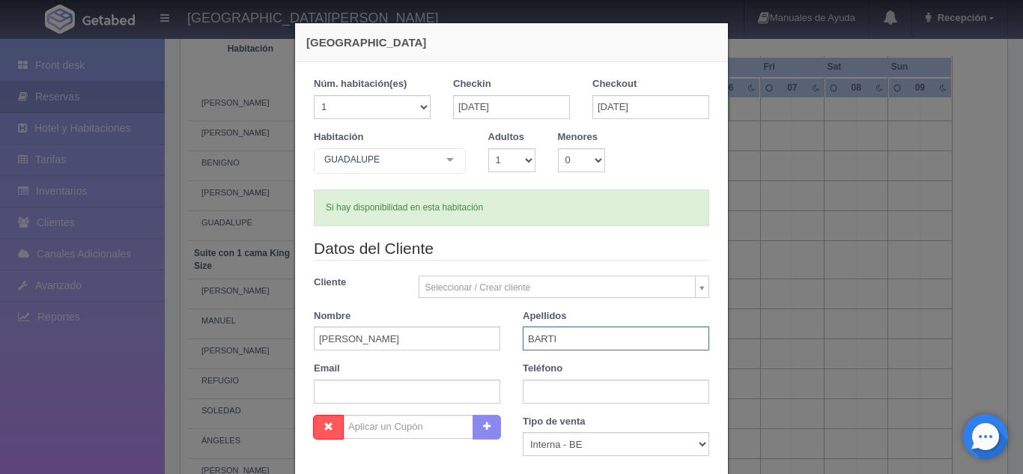
type input "BARTIZAL"
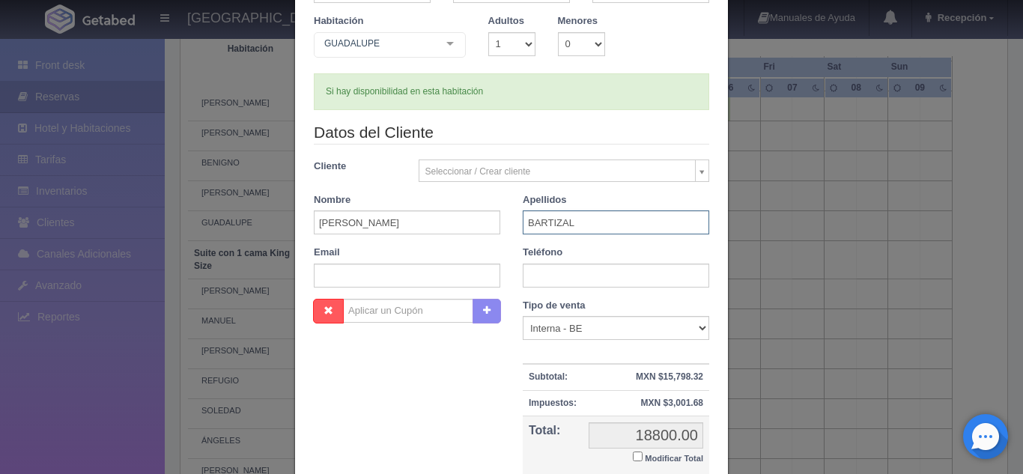
scroll to position [262, 0]
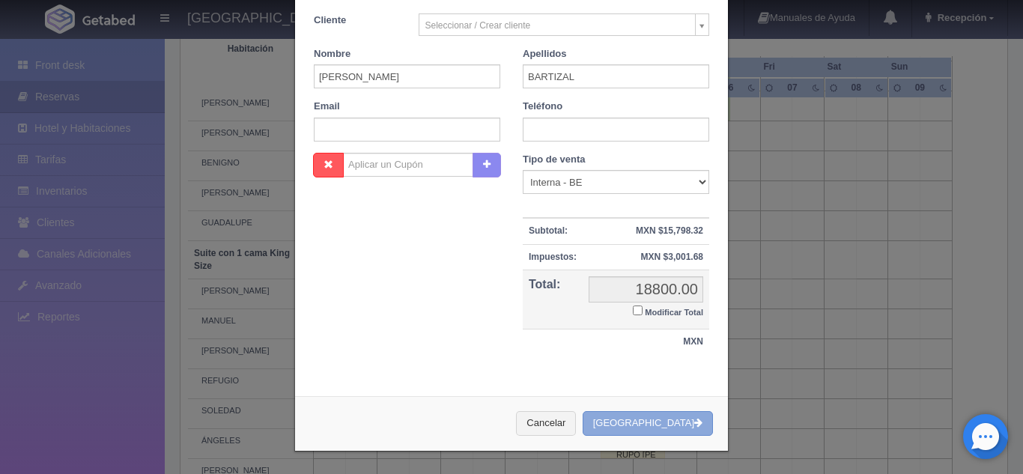
click at [649, 425] on button "[GEOGRAPHIC_DATA]" at bounding box center [648, 423] width 130 height 25
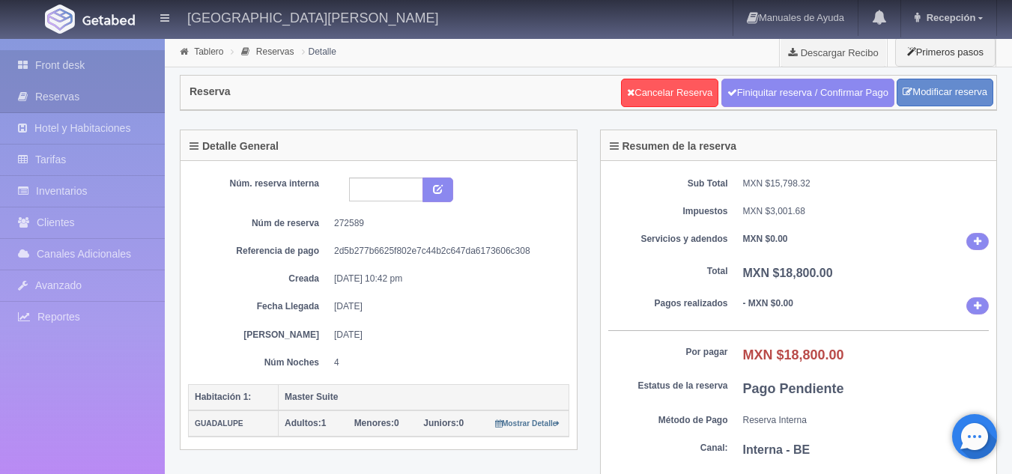
click at [90, 68] on link "Front desk" at bounding box center [82, 65] width 165 height 31
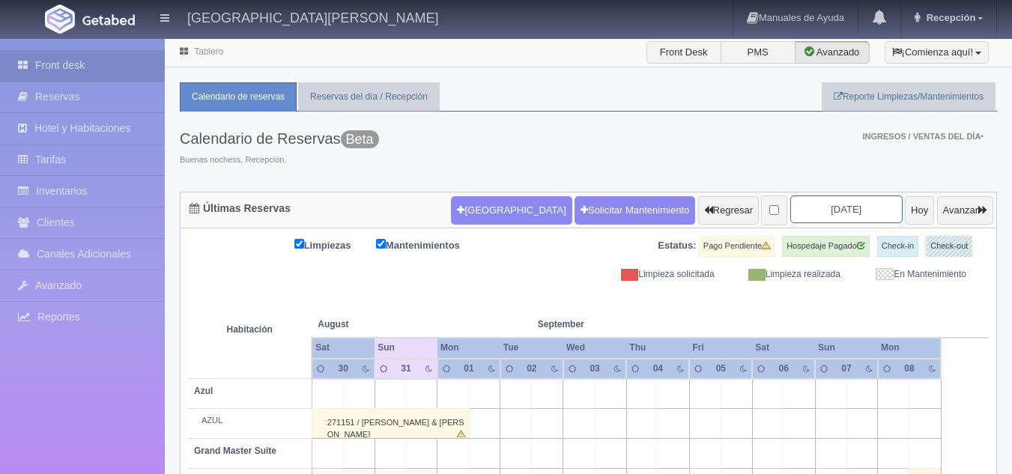
click at [813, 213] on input "[DATE]" at bounding box center [846, 209] width 112 height 28
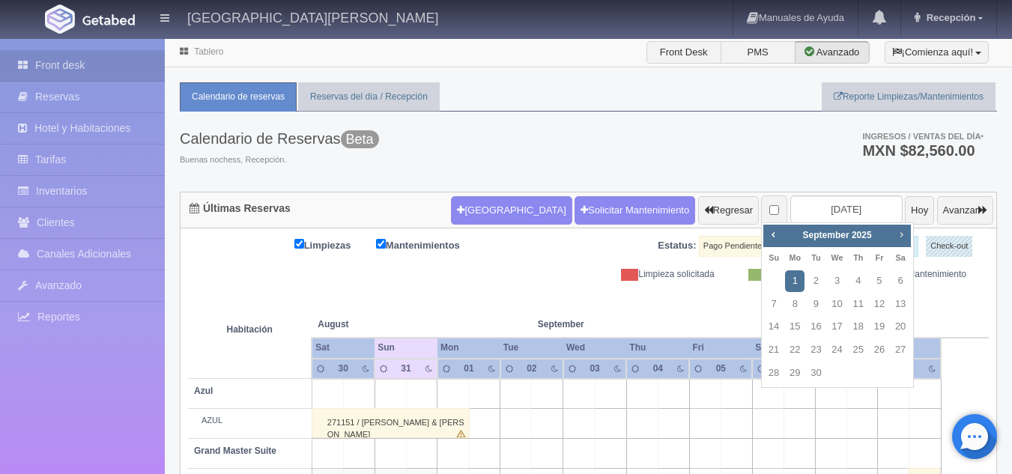
click at [897, 232] on span "Next" at bounding box center [901, 234] width 12 height 12
click at [774, 299] on link "2" at bounding box center [773, 305] width 19 height 22
type input "[DATE]"
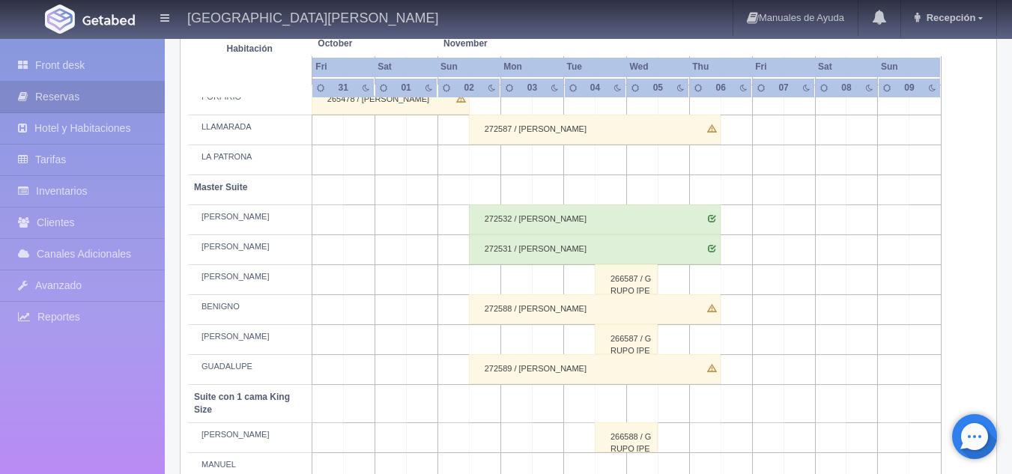
scroll to position [444, 0]
click at [625, 288] on div "266587 / GRUPO [PERSON_NAME]" at bounding box center [626, 279] width 63 height 30
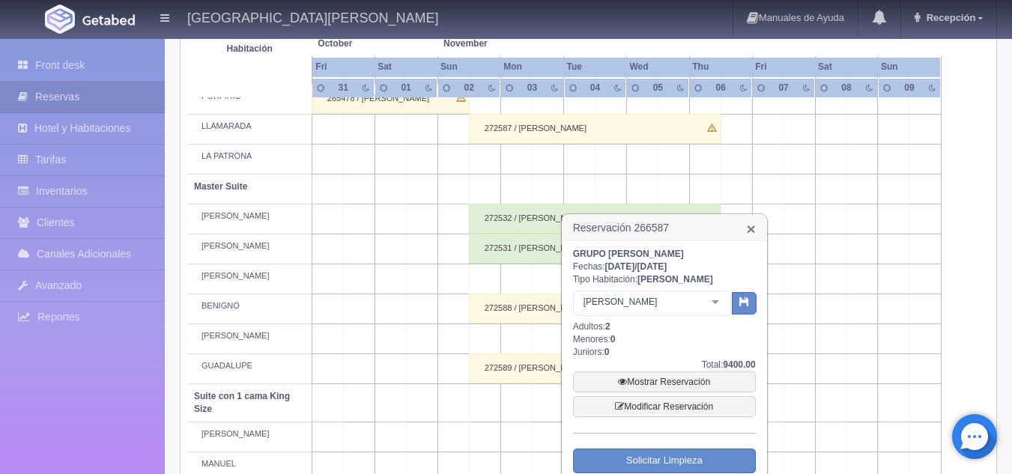
click at [749, 229] on link "×" at bounding box center [750, 229] width 9 height 16
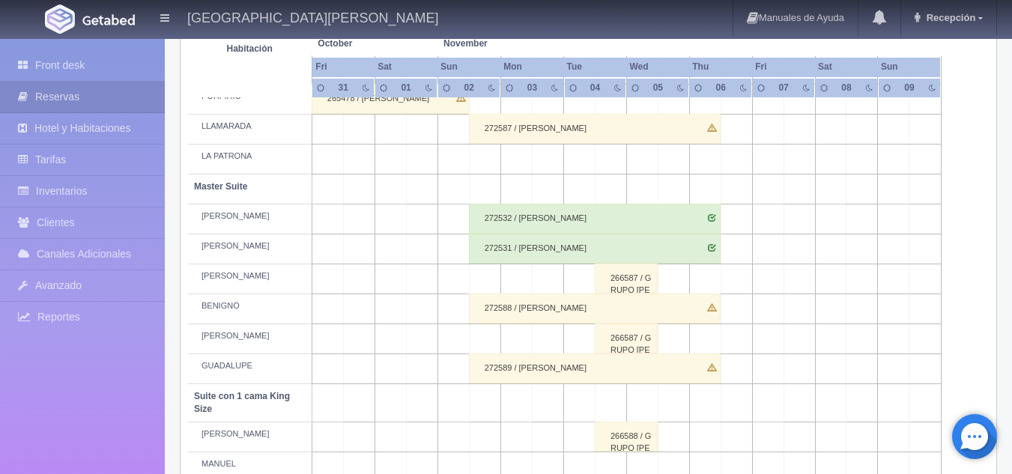
click at [632, 279] on div "266587 / GRUPO [PERSON_NAME]" at bounding box center [626, 279] width 63 height 30
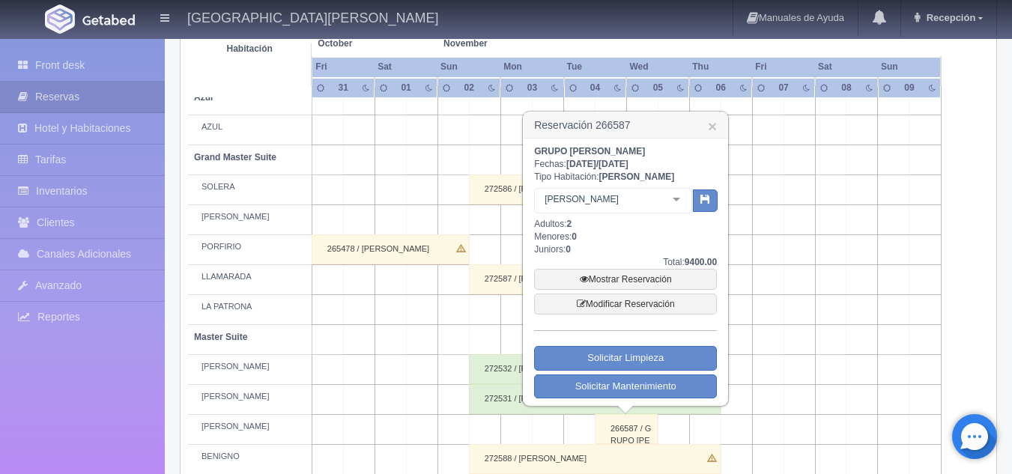
scroll to position [284, 0]
